Goal: Check status: Check status

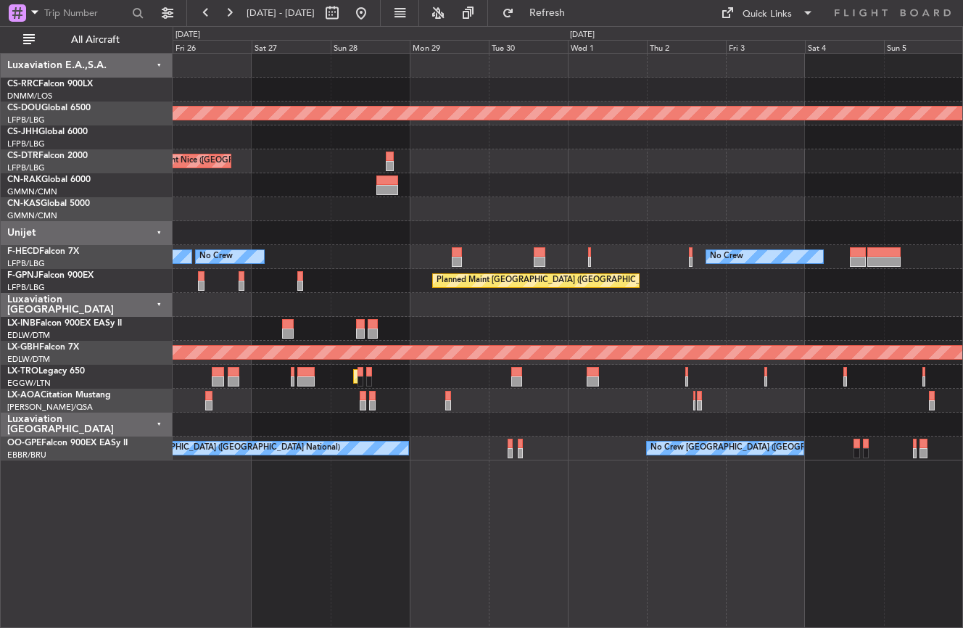
click at [413, 558] on div "Planned Maint London ([GEOGRAPHIC_DATA]) Planned Maint [GEOGRAPHIC_DATA] ([GEOG…" at bounding box center [568, 340] width 790 height 575
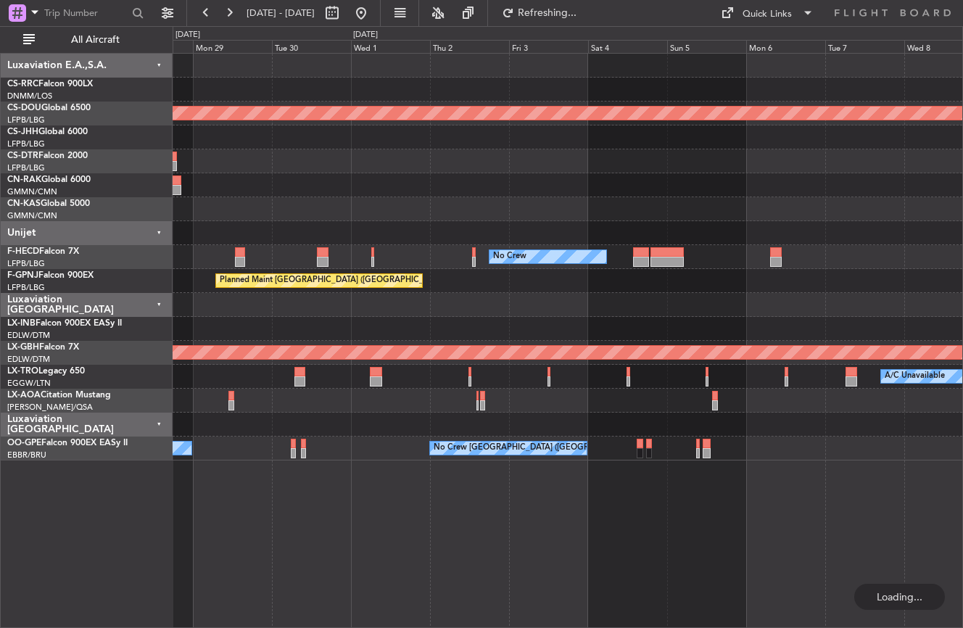
click at [320, 551] on div "Planned Maint London ([GEOGRAPHIC_DATA]) [GEOGRAPHIC_DATA] ([GEOGRAPHIC_DATA]) …" at bounding box center [568, 340] width 790 height 575
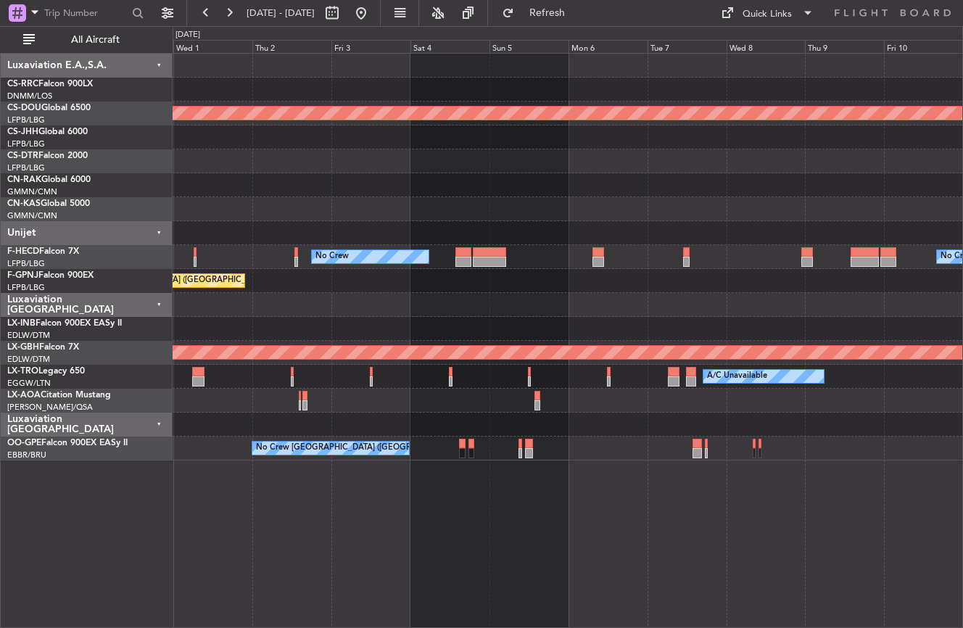
click at [329, 516] on div "Planned Maint London ([GEOGRAPHIC_DATA]) No Crew No Crew Planned Maint [GEOGRAP…" at bounding box center [568, 340] width 790 height 575
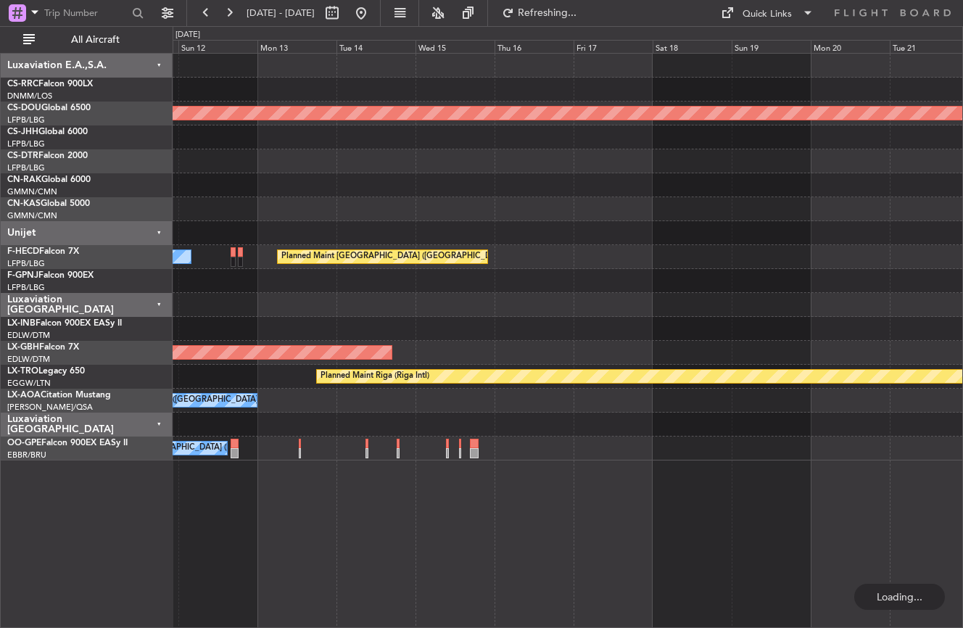
click at [273, 526] on div "Planned Maint London ([GEOGRAPHIC_DATA]) No Crew Planned Maint [GEOGRAPHIC_DATA…" at bounding box center [568, 340] width 790 height 575
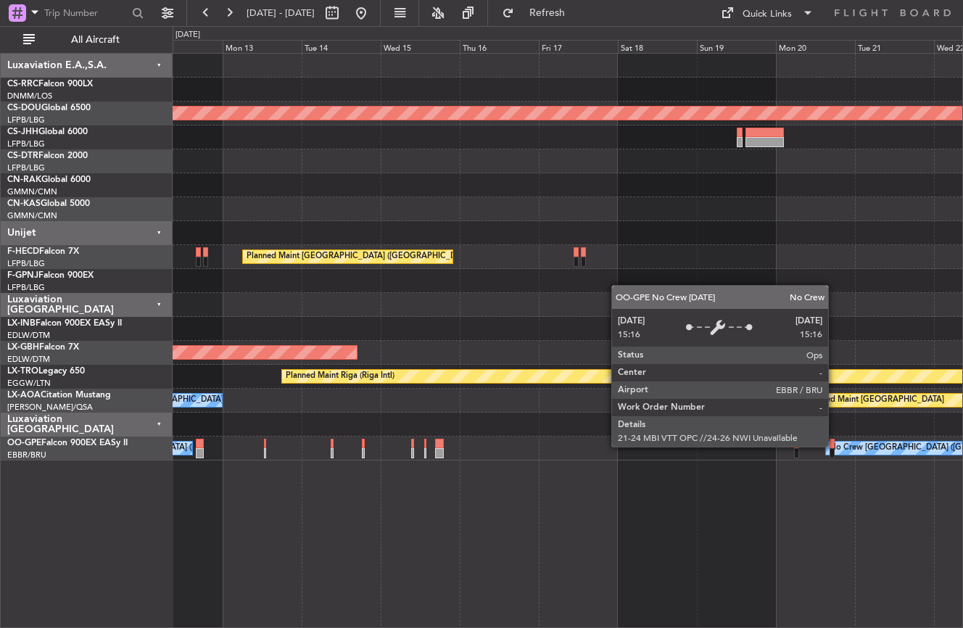
click at [834, 445] on div at bounding box center [831, 444] width 5 height 10
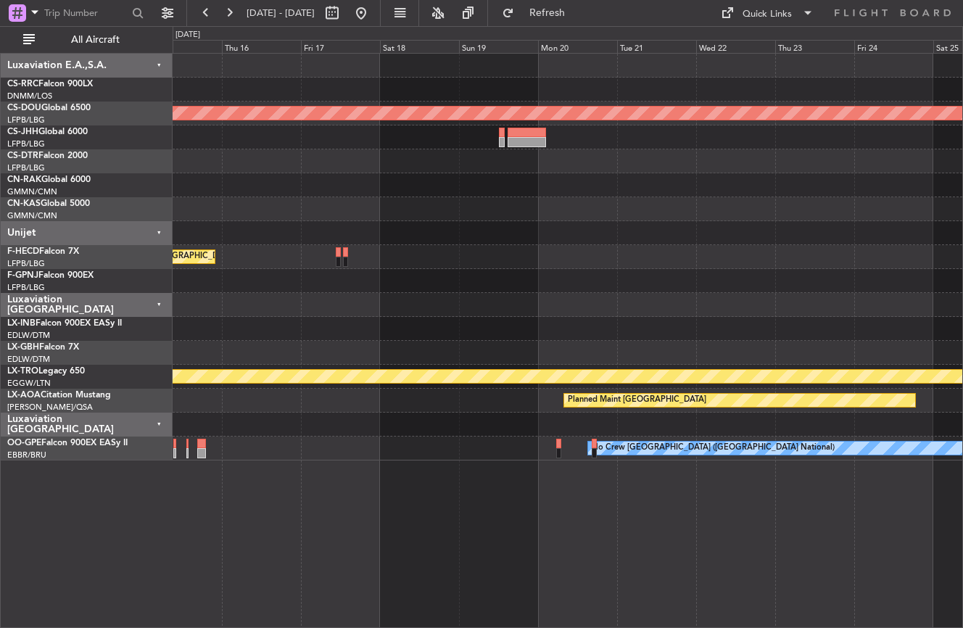
click at [346, 532] on div "Planned Maint London ([GEOGRAPHIC_DATA]) Planned Maint [GEOGRAPHIC_DATA] ([GEOG…" at bounding box center [568, 340] width 790 height 575
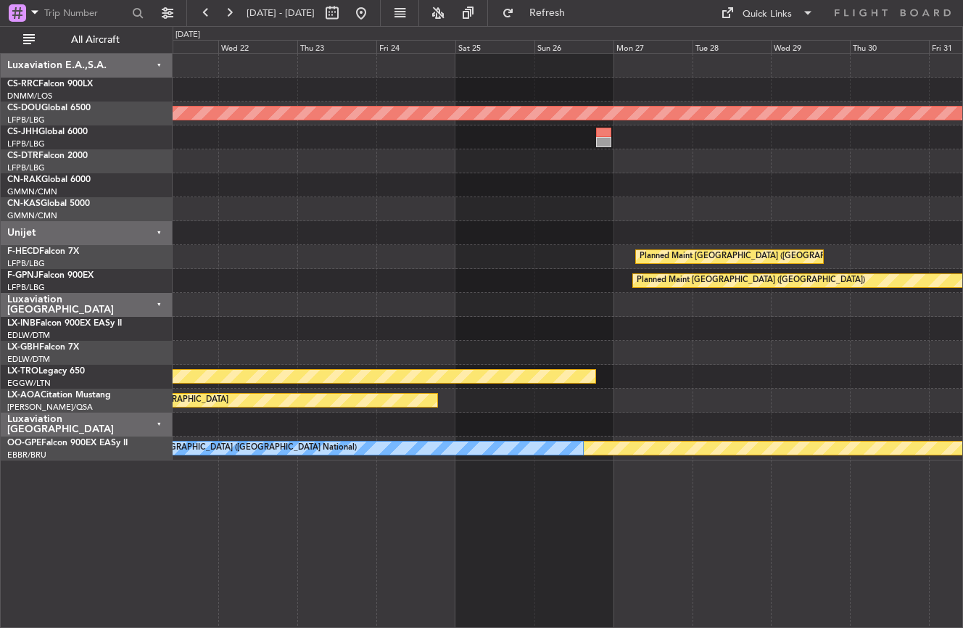
click at [218, 532] on div "Planned Maint London ([GEOGRAPHIC_DATA]) Planned Maint [GEOGRAPHIC_DATA] ([GEOG…" at bounding box center [568, 340] width 790 height 575
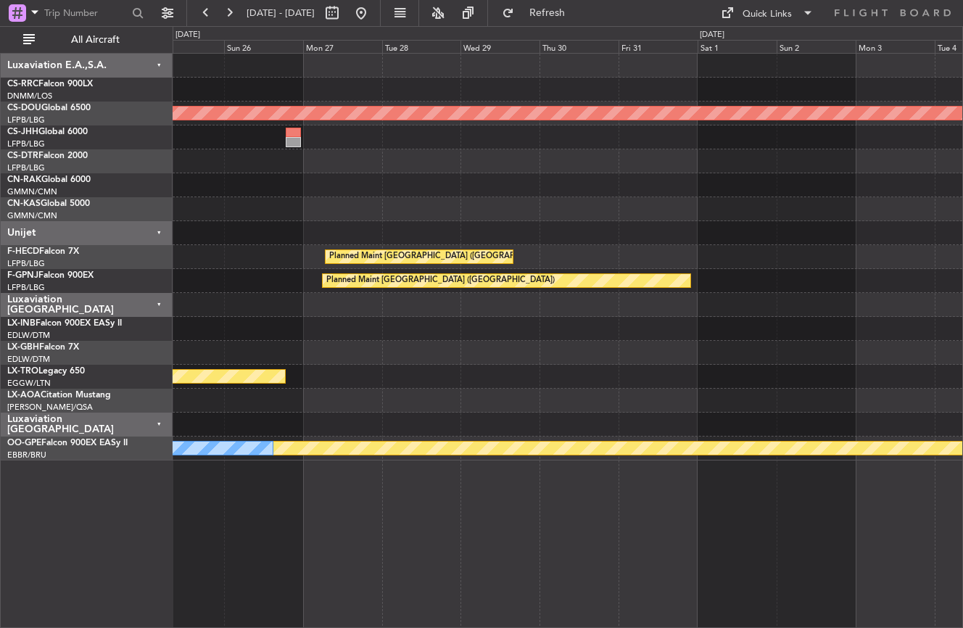
click at [296, 549] on div "Planned Maint London ([GEOGRAPHIC_DATA]) Planned Maint [GEOGRAPHIC_DATA] ([GEOG…" at bounding box center [568, 340] width 790 height 575
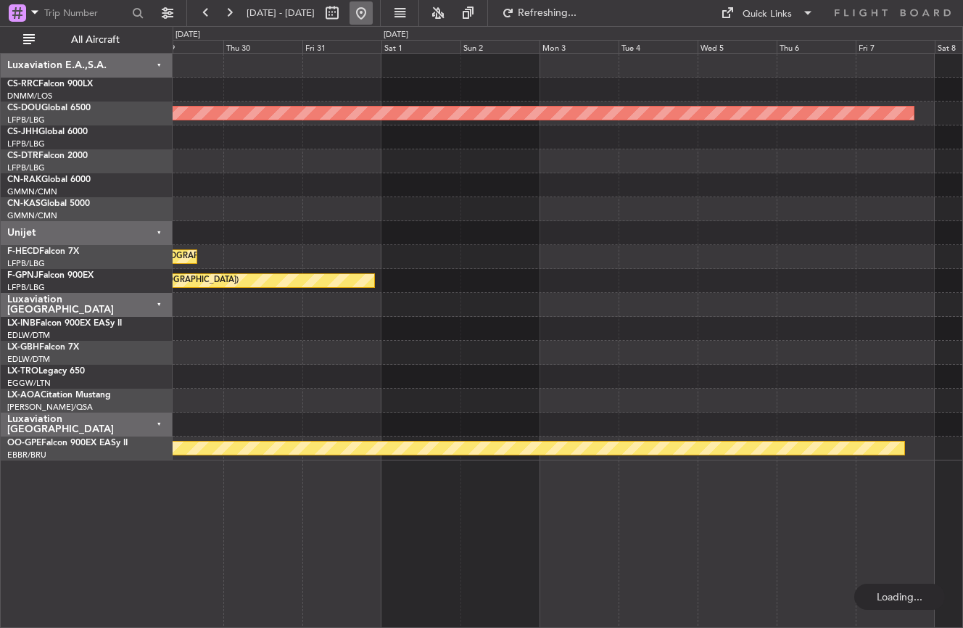
click at [373, 12] on button at bounding box center [360, 12] width 23 height 23
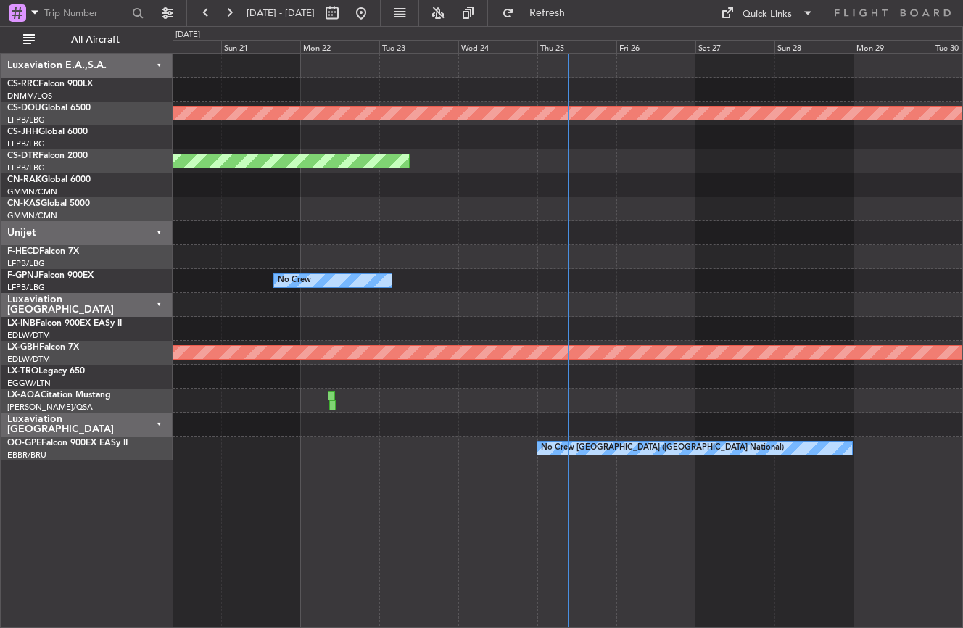
click at [303, 518] on div "Planned Maint [GEOGRAPHIC_DATA] ([GEOGRAPHIC_DATA]) Planned Maint [GEOGRAPHIC_D…" at bounding box center [568, 340] width 790 height 575
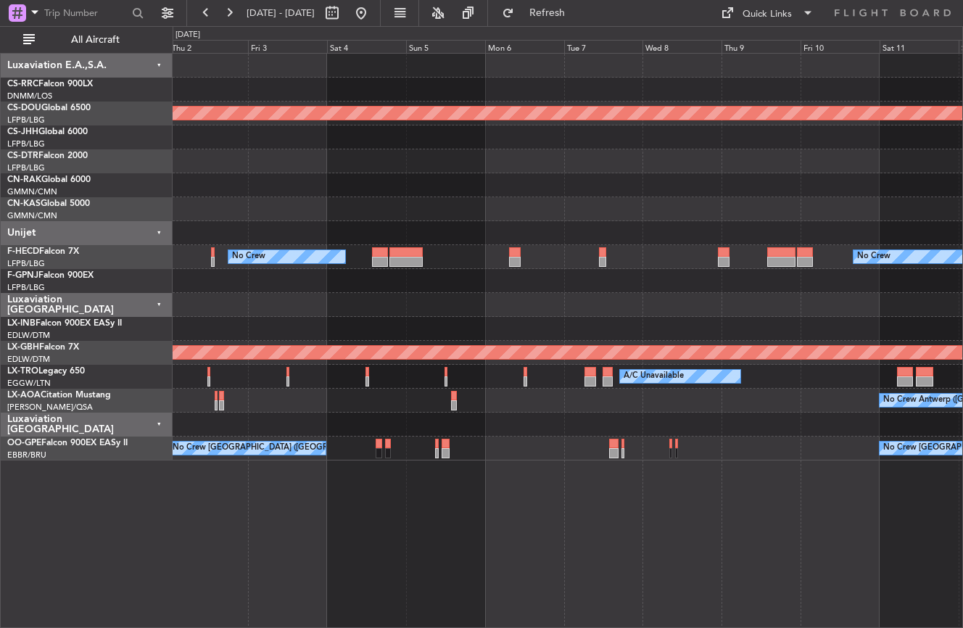
click at [371, 538] on div "Planned Maint London ([GEOGRAPHIC_DATA]) No Crew No Crew Planned Maint [GEOGRAP…" at bounding box center [568, 340] width 790 height 575
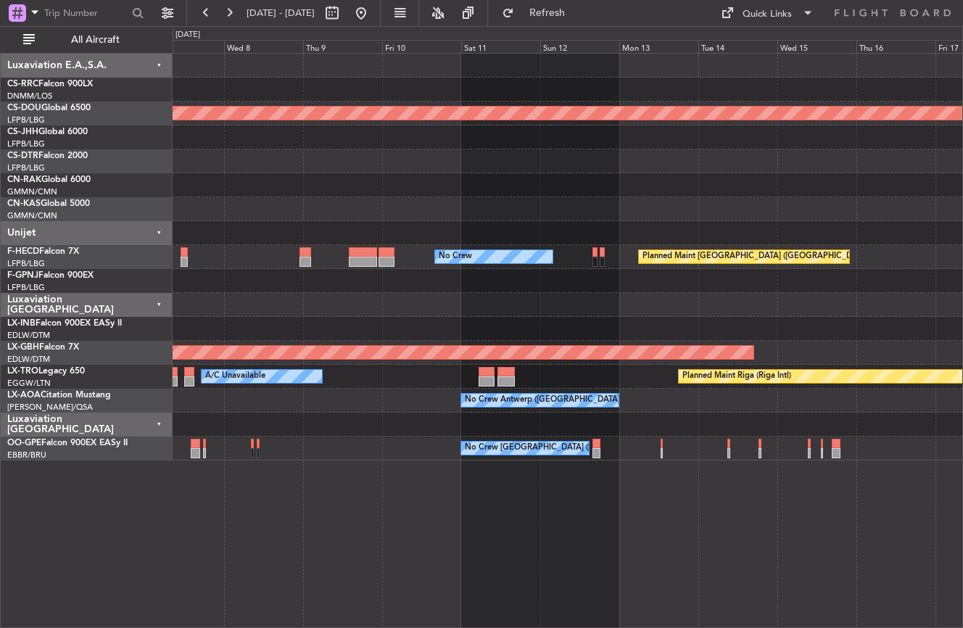
click at [226, 513] on div "Planned Maint London ([GEOGRAPHIC_DATA]) Planned Maint [GEOGRAPHIC_DATA] ([GEOG…" at bounding box center [568, 340] width 790 height 575
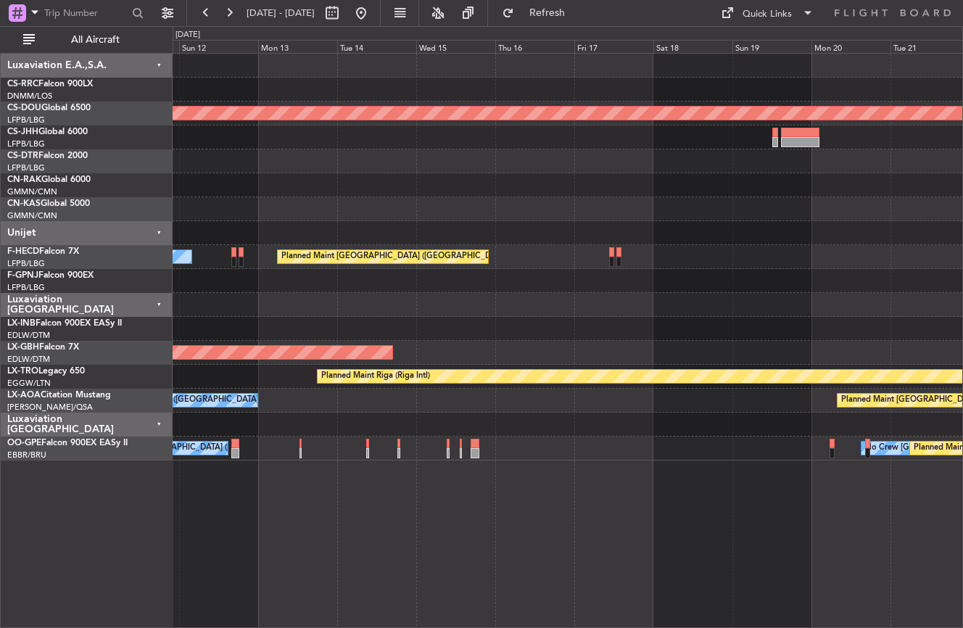
click at [218, 498] on div "Planned Maint London ([GEOGRAPHIC_DATA]) Planned Maint [GEOGRAPHIC_DATA] ([GEOG…" at bounding box center [568, 340] width 790 height 575
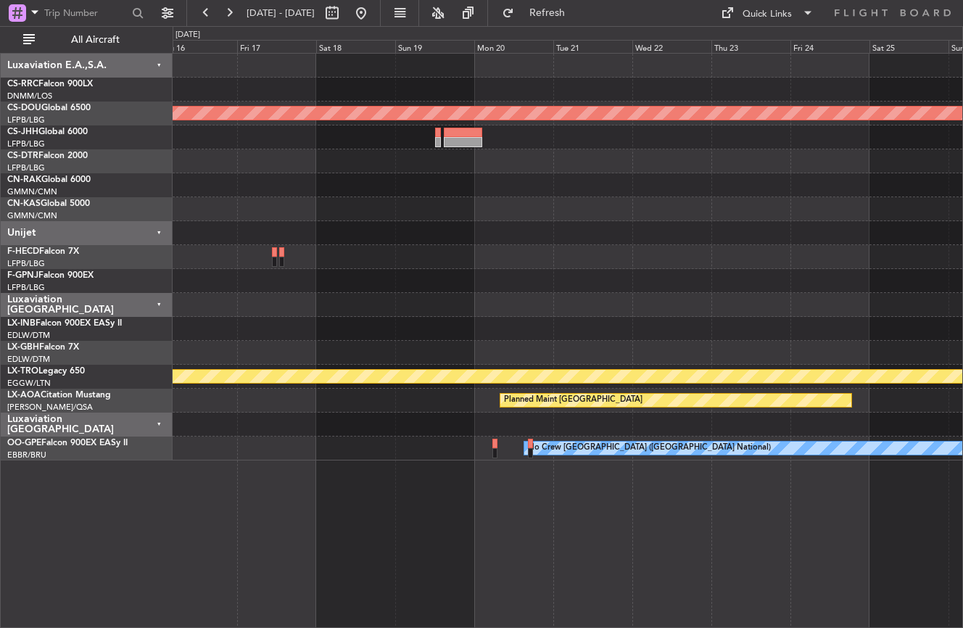
click at [235, 503] on div "Planned Maint London ([GEOGRAPHIC_DATA]) Planned Maint [GEOGRAPHIC_DATA] ([GEOG…" at bounding box center [568, 340] width 790 height 575
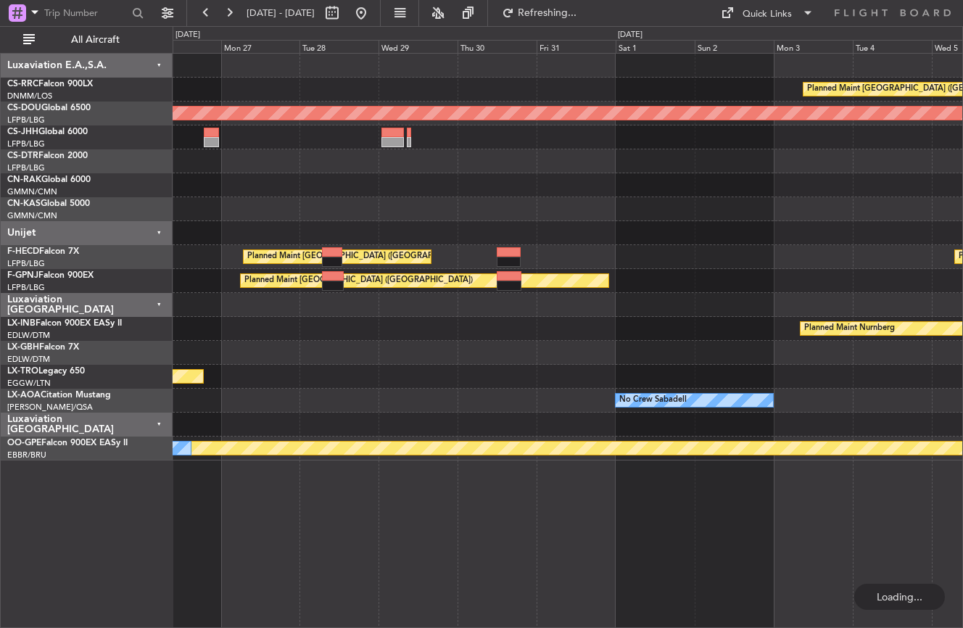
click at [251, 489] on div "Planned Maint [GEOGRAPHIC_DATA] ([GEOGRAPHIC_DATA]) Planned Maint [GEOGRAPHIC_D…" at bounding box center [568, 340] width 790 height 575
click at [373, 18] on button at bounding box center [360, 12] width 23 height 23
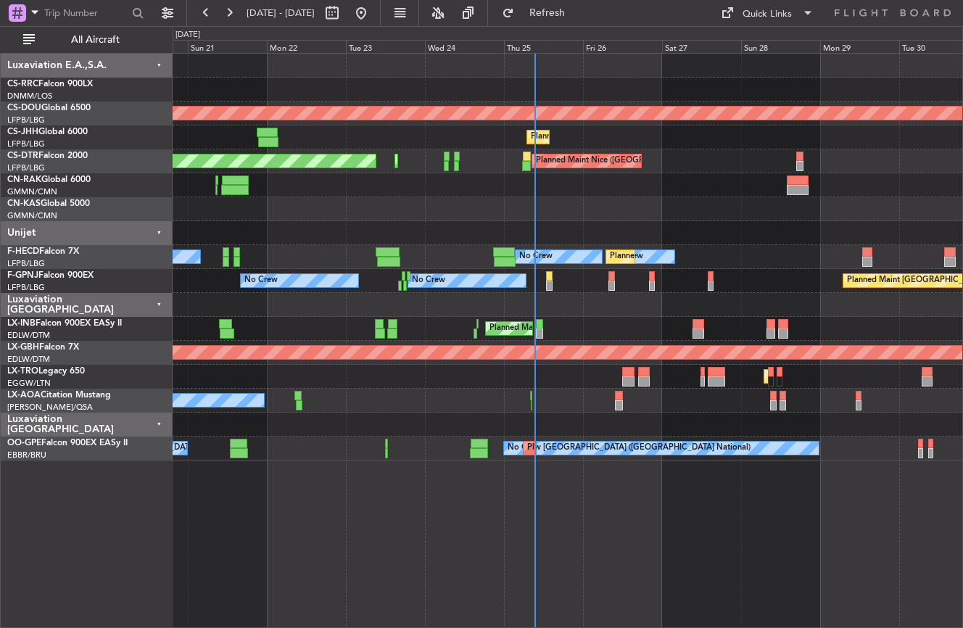
click at [623, 473] on div "Planned Maint [GEOGRAPHIC_DATA] ([GEOGRAPHIC_DATA]) Planned Maint [GEOGRAPHIC_D…" at bounding box center [568, 340] width 790 height 575
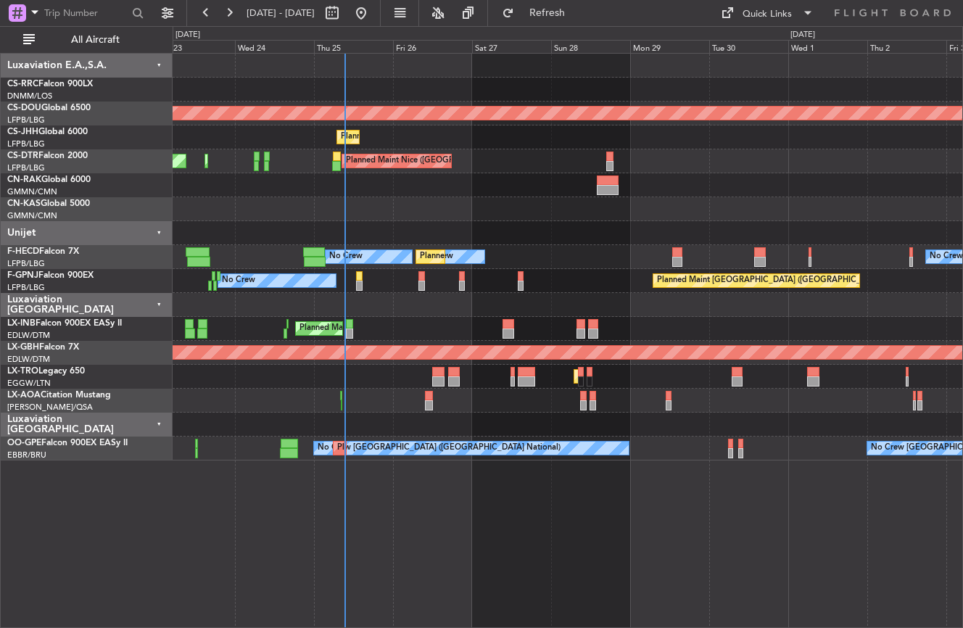
click at [717, 529] on div "Planned Maint London ([GEOGRAPHIC_DATA]) Planned Maint [GEOGRAPHIC_DATA] ([GEOG…" at bounding box center [568, 340] width 790 height 575
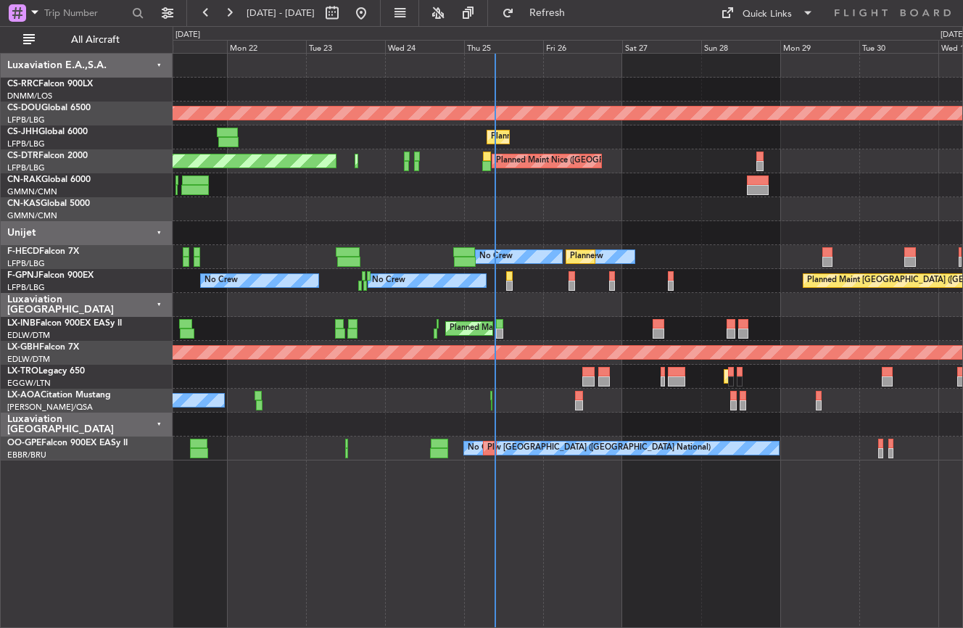
click at [804, 492] on div "Planned Maint [GEOGRAPHIC_DATA] ([GEOGRAPHIC_DATA]) Planned Maint [GEOGRAPHIC_D…" at bounding box center [568, 340] width 790 height 575
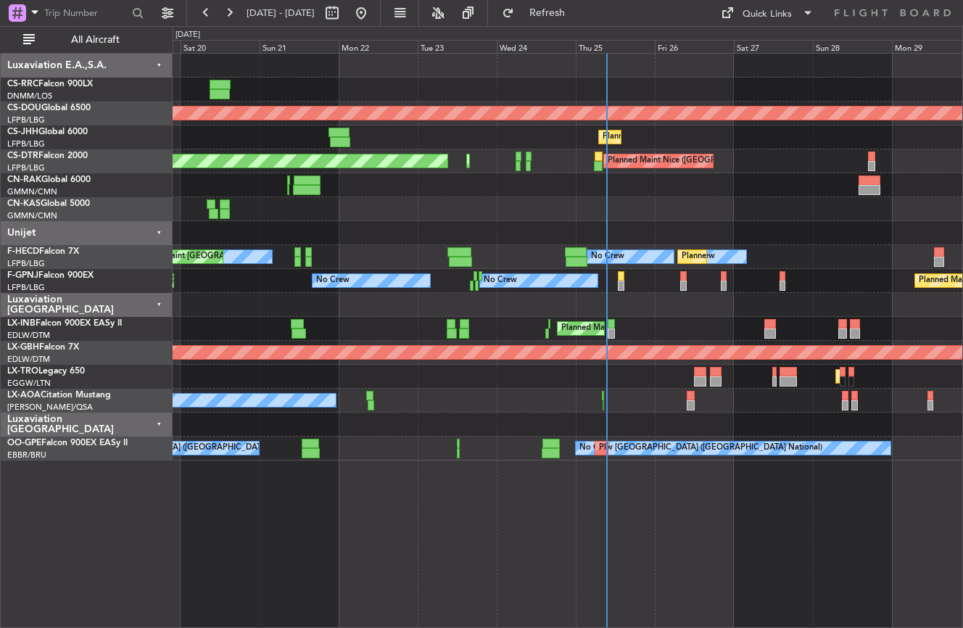
click at [634, 531] on div "Planned Maint [GEOGRAPHIC_DATA] ([GEOGRAPHIC_DATA]) Planned Maint [GEOGRAPHIC_D…" at bounding box center [568, 340] width 790 height 575
click at [342, 516] on div "Planned Maint [GEOGRAPHIC_DATA] ([GEOGRAPHIC_DATA]) Planned Maint [GEOGRAPHIC_D…" at bounding box center [568, 340] width 790 height 575
